Goal: Task Accomplishment & Management: Use online tool/utility

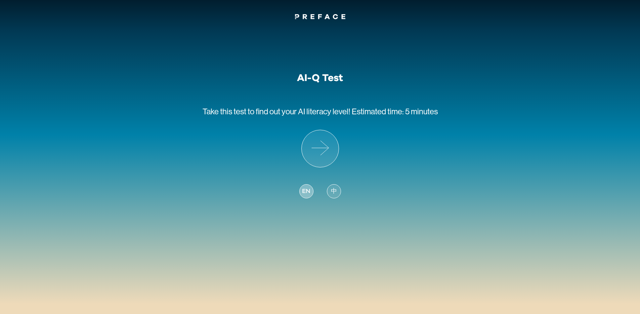
click at [304, 193] on span "EN" at bounding box center [306, 191] width 8 height 9
click at [317, 156] on icon at bounding box center [320, 148] width 37 height 37
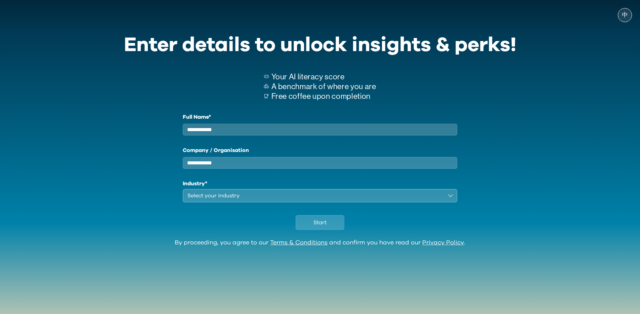
click at [295, 131] on input "Full Name*" at bounding box center [320, 130] width 275 height 12
type input "**********"
click at [309, 169] on input "Company / Organisation" at bounding box center [320, 163] width 275 height 12
type input "*****"
click at [304, 195] on button "Select your industry" at bounding box center [320, 195] width 275 height 13
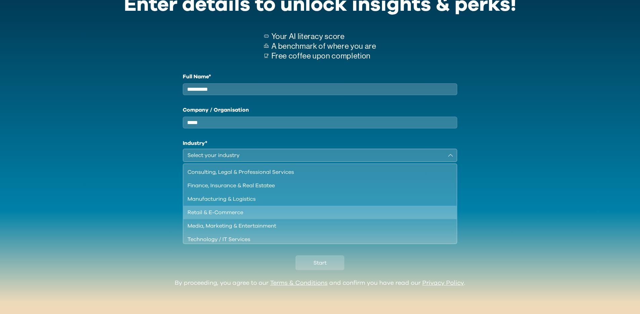
click at [285, 209] on div "Retail & E-Commerce" at bounding box center [315, 212] width 257 height 8
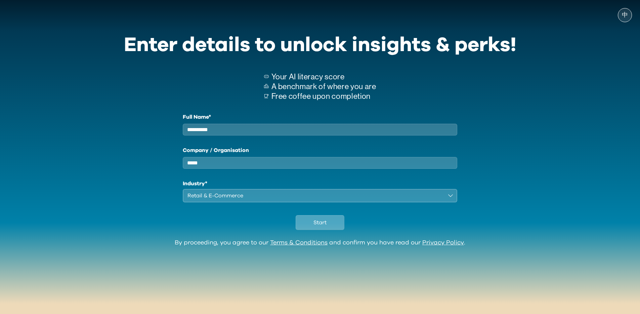
click at [321, 226] on span "Start" at bounding box center [319, 222] width 13 height 8
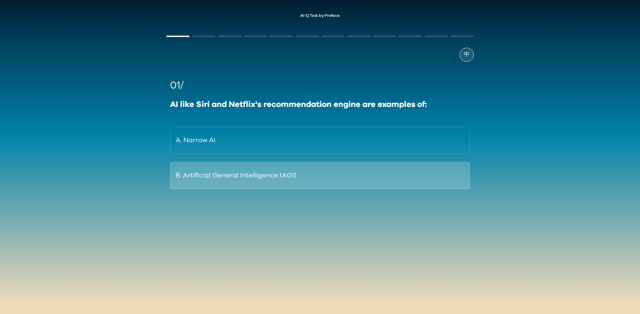
click at [259, 178] on button "B. Artificial General Intelligence (AGI)" at bounding box center [320, 175] width 300 height 27
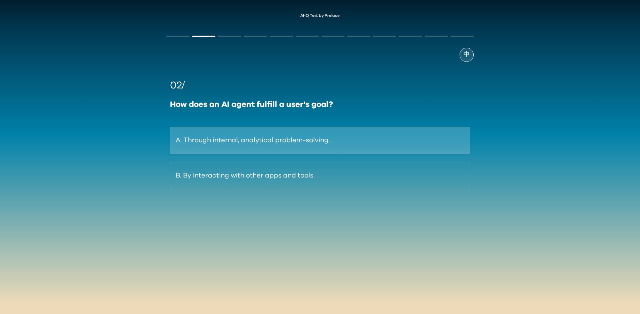
click at [239, 148] on button "A. Through internal, analytical problem-solving." at bounding box center [320, 140] width 300 height 27
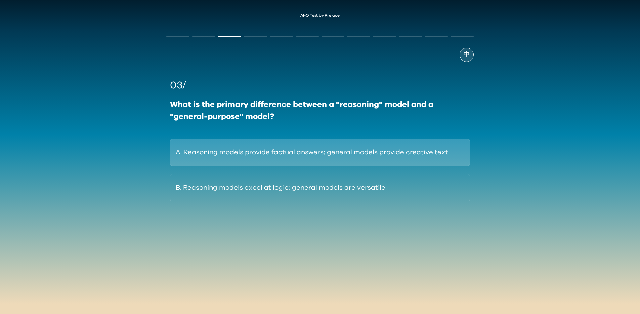
click at [252, 152] on button "A. Reasoning models provide factual answers; general models provide creative te…" at bounding box center [320, 152] width 300 height 27
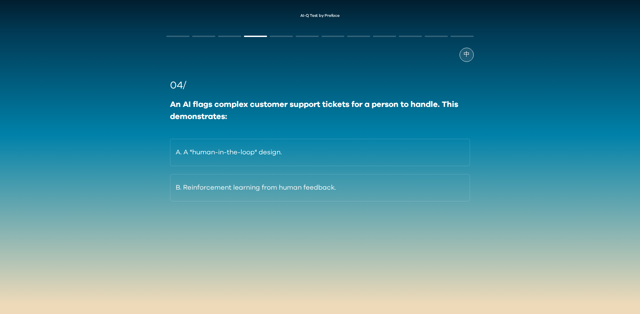
click at [257, 179] on button "B. Reinforcement learning from human feedback." at bounding box center [320, 187] width 300 height 27
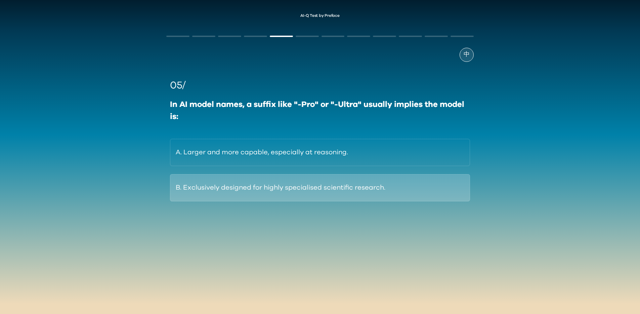
click at [213, 182] on button "B. Exclusively designed for highly specialised scientific research." at bounding box center [320, 187] width 300 height 27
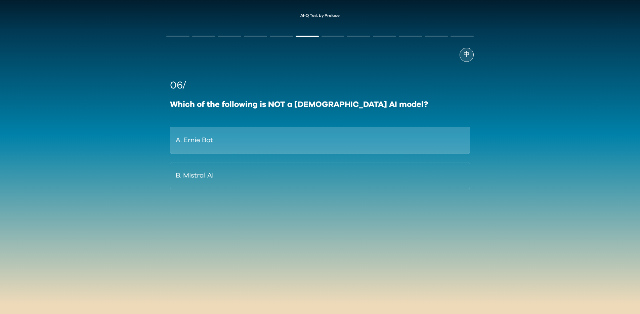
click at [272, 148] on button "A. Ernie Bot" at bounding box center [320, 140] width 300 height 27
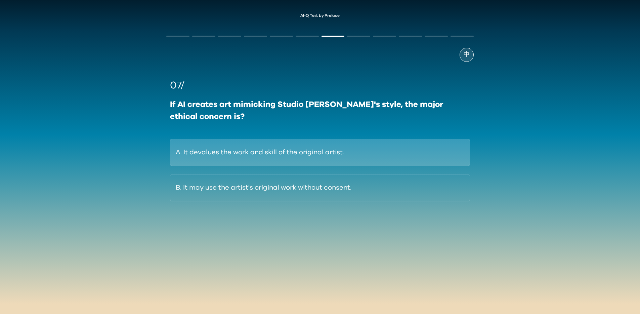
click at [233, 154] on button "A. It devalues the work and skill of the original artist." at bounding box center [320, 152] width 300 height 27
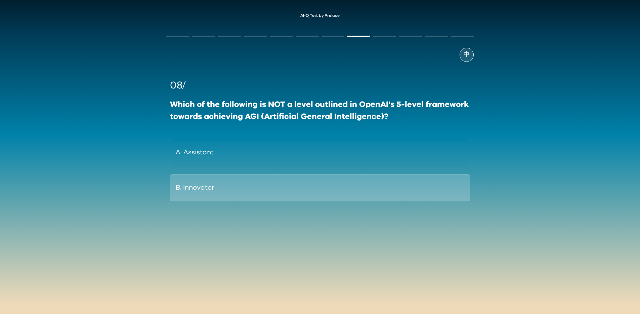
click at [249, 189] on button "B. Innovator" at bounding box center [320, 187] width 300 height 27
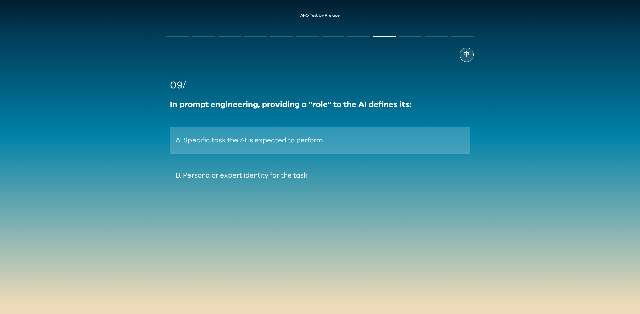
click at [244, 139] on button "A. Specific task the AI is expected to perform." at bounding box center [320, 140] width 300 height 27
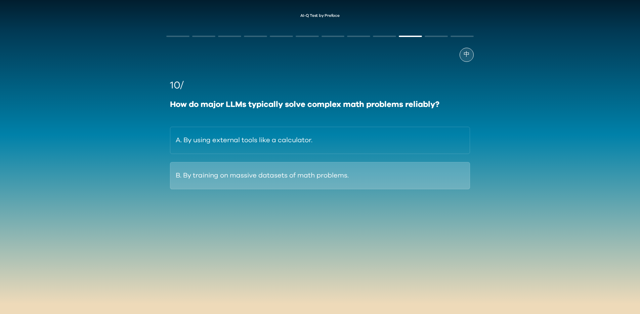
click at [256, 169] on button "B. By training on massive datasets of math problems." at bounding box center [320, 175] width 300 height 27
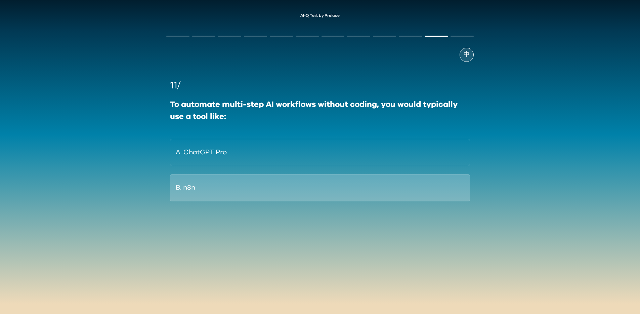
click at [257, 187] on button "B. n8n" at bounding box center [320, 187] width 300 height 27
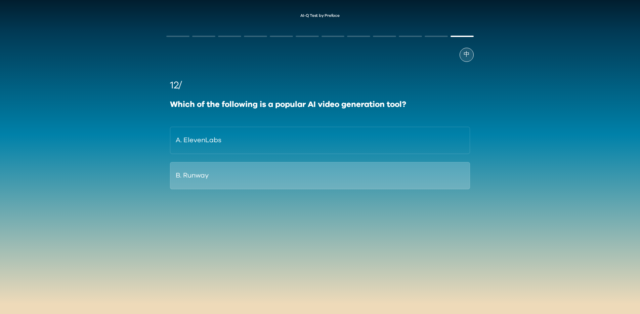
click at [243, 170] on button "B. Runway" at bounding box center [320, 175] width 300 height 27
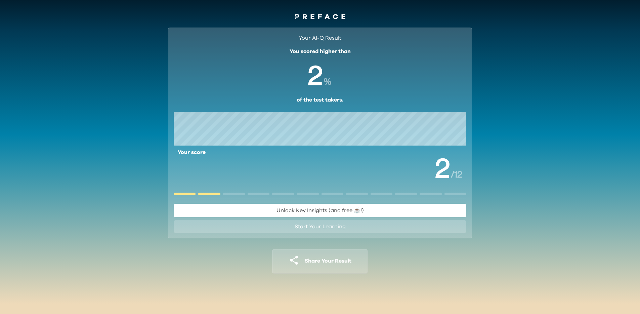
click at [144, 79] on div "Your AI-Q Result You scored higher than % of the test takers. Your score / 12 U…" at bounding box center [320, 155] width 640 height 268
click at [569, 59] on div "Your AI-Q Result You scored higher than % of the test takers. Your score / 12 U…" at bounding box center [320, 155] width 640 height 268
